Goal: Task Accomplishment & Management: Use online tool/utility

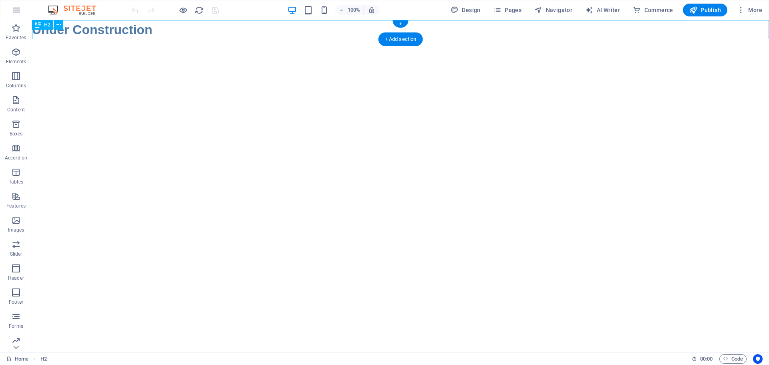
click at [84, 30] on div "Under Construction" at bounding box center [400, 29] width 737 height 19
click at [469, 9] on span "Design" at bounding box center [465, 10] width 30 height 8
select select "px"
select select "400"
select select "px"
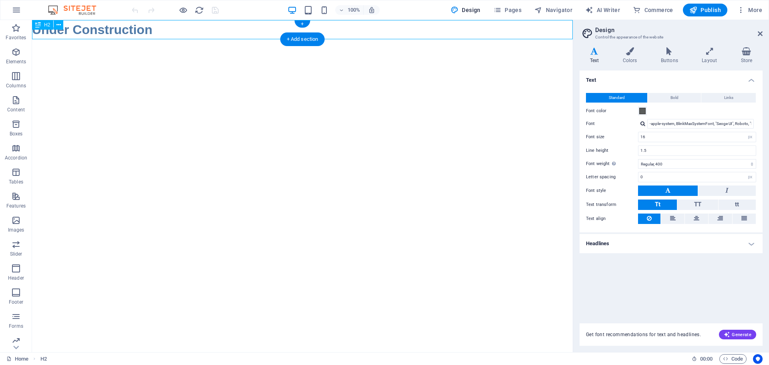
click at [86, 26] on div "Under Construction" at bounding box center [302, 29] width 541 height 19
click at [88, 27] on div "Under Construction" at bounding box center [302, 29] width 541 height 19
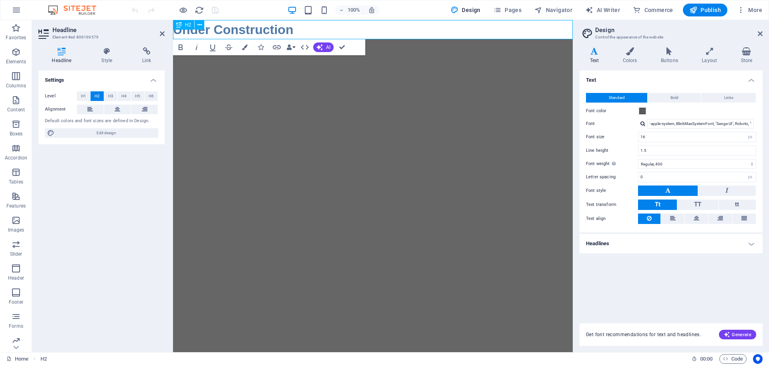
click at [294, 30] on h2 "Under Construction" at bounding box center [373, 29] width 400 height 19
drag, startPoint x: 295, startPoint y: 30, endPoint x: 328, endPoint y: 50, distance: 39.1
click at [173, 29] on html "Skip to main content Under Construction" at bounding box center [373, 29] width 400 height 19
click at [293, 27] on h2 "Under Construction" at bounding box center [373, 29] width 400 height 19
drag, startPoint x: 293, startPoint y: 27, endPoint x: 170, endPoint y: 24, distance: 122.6
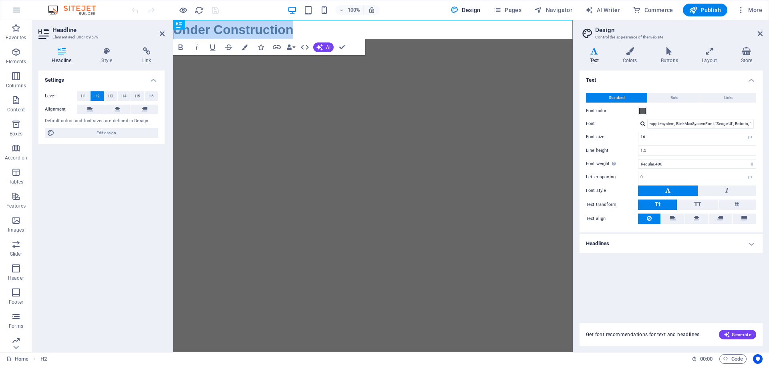
click at [173, 24] on html "Skip to main content Under Construction" at bounding box center [373, 29] width 400 height 19
click at [309, 47] on icon "button" at bounding box center [305, 47] width 10 height 10
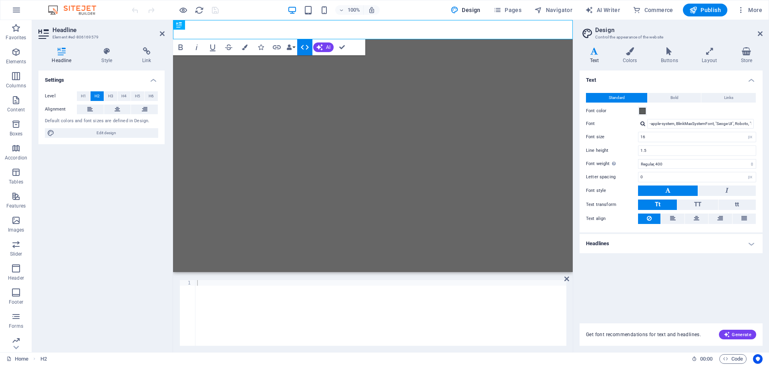
click at [301, 48] on icon "button" at bounding box center [305, 47] width 10 height 10
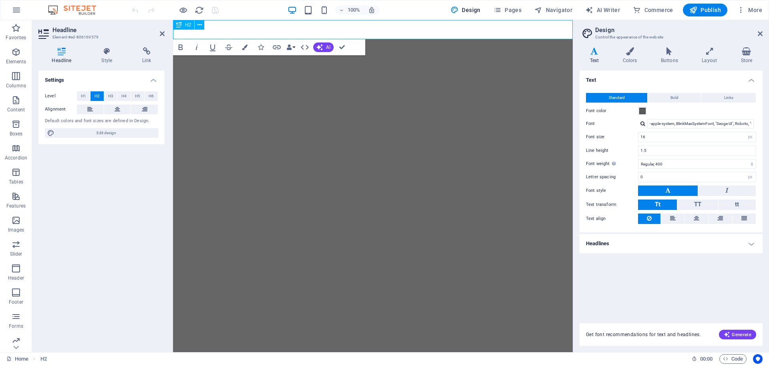
click at [226, 30] on h2 "​" at bounding box center [373, 29] width 400 height 19
click at [225, 29] on h2 "​" at bounding box center [373, 29] width 400 height 19
click at [199, 27] on icon at bounding box center [199, 25] width 4 height 8
click at [424, 33] on h2 "​" at bounding box center [373, 29] width 400 height 19
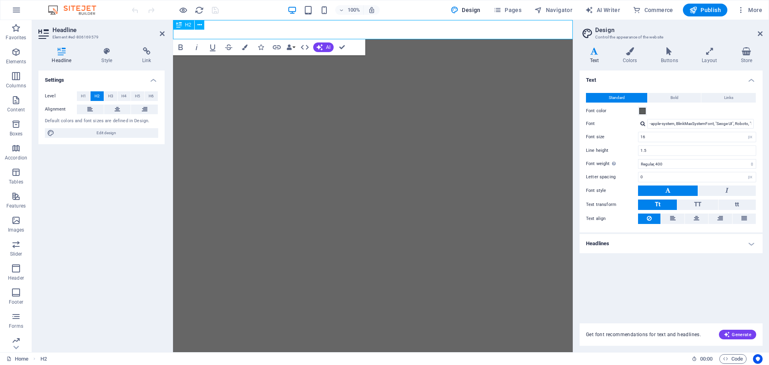
drag, startPoint x: 419, startPoint y: 29, endPoint x: 378, endPoint y: 28, distance: 40.5
click at [378, 28] on h2 "​" at bounding box center [373, 29] width 400 height 19
click at [308, 48] on icon "button" at bounding box center [305, 47] width 10 height 10
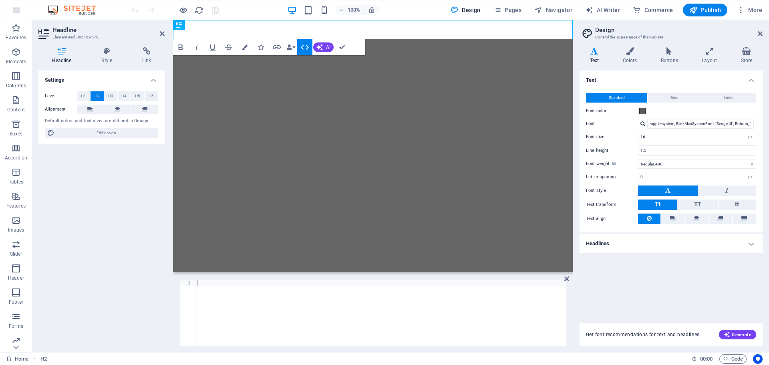
click at [308, 48] on icon "button" at bounding box center [305, 47] width 10 height 10
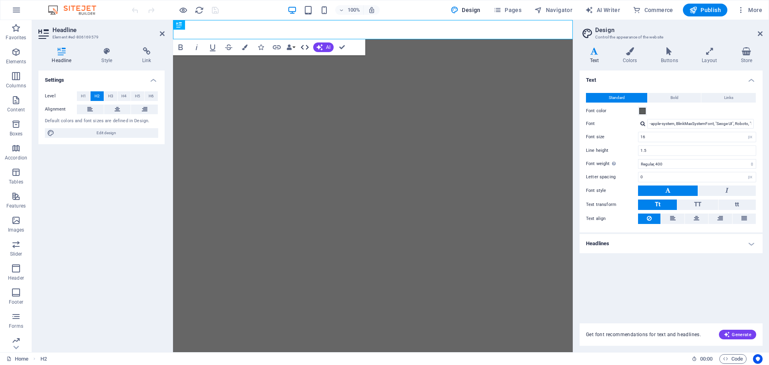
click at [308, 48] on icon "button" at bounding box center [305, 47] width 10 height 10
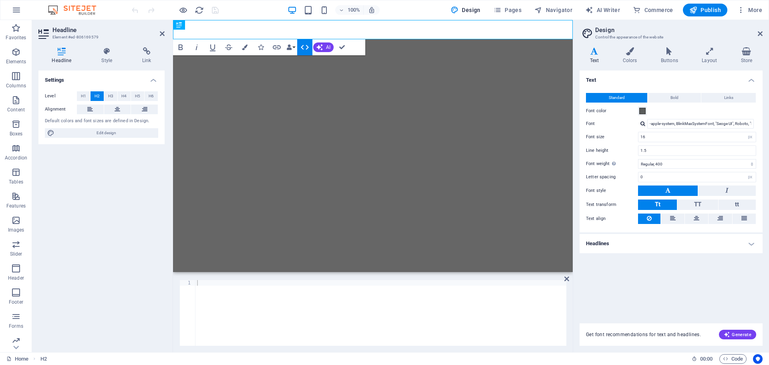
click at [308, 48] on icon "button" at bounding box center [305, 47] width 10 height 10
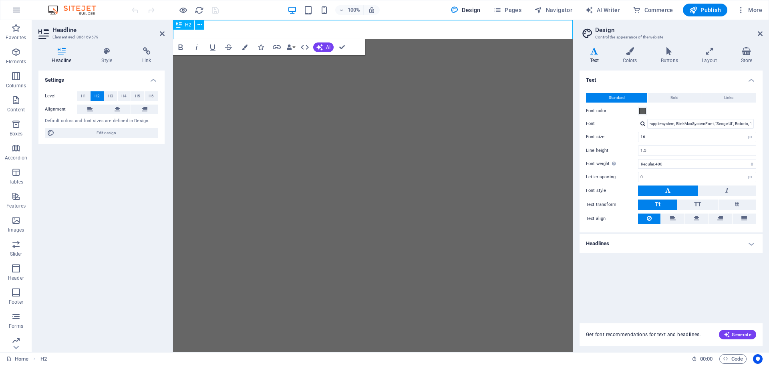
click at [231, 31] on h2 "​" at bounding box center [373, 29] width 400 height 19
click at [14, 226] on span "Images" at bounding box center [16, 224] width 32 height 19
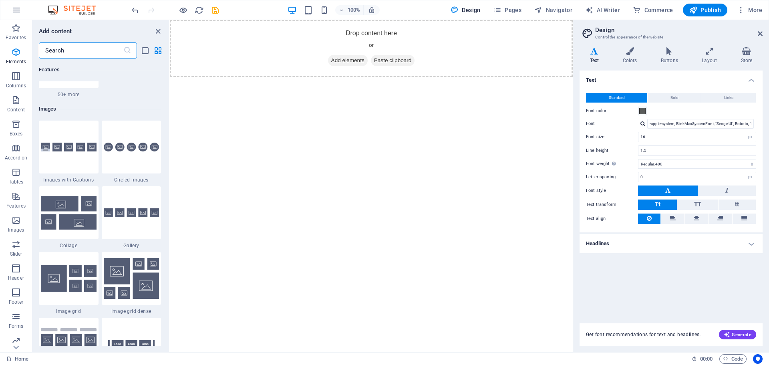
scroll to position [4060, 0]
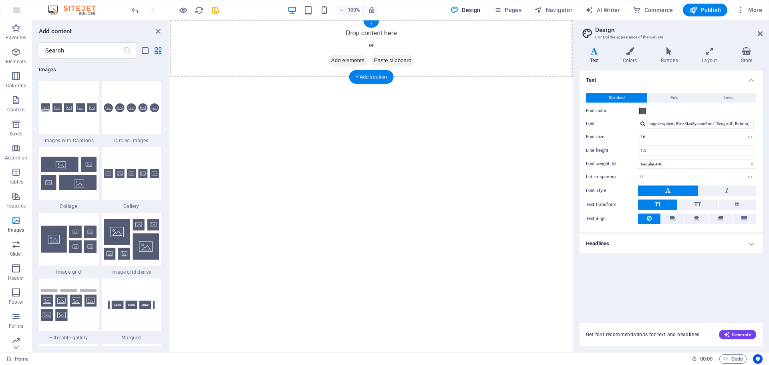
click at [359, 34] on div "Drop content here or Add elements Paste clipboard" at bounding box center [371, 48] width 403 height 57
click at [396, 61] on span "Paste clipboard" at bounding box center [393, 60] width 44 height 11
click at [395, 62] on span "Paste clipboard" at bounding box center [393, 60] width 44 height 11
click at [400, 60] on span "Paste clipboard" at bounding box center [393, 60] width 44 height 11
click at [374, 60] on icon at bounding box center [374, 60] width 0 height 0
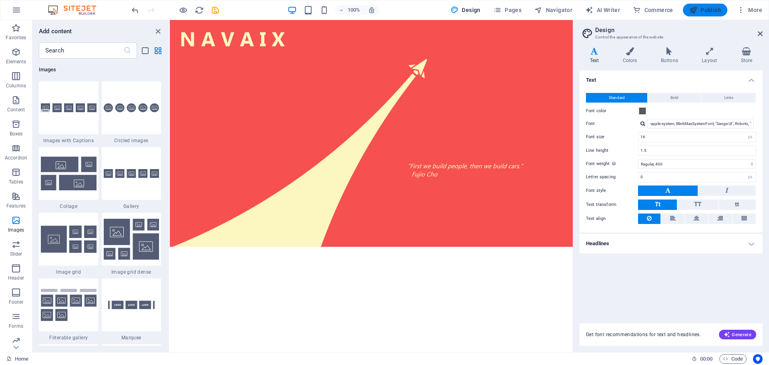
click at [710, 9] on span "Publish" at bounding box center [705, 10] width 32 height 8
